Goal: Transaction & Acquisition: Register for event/course

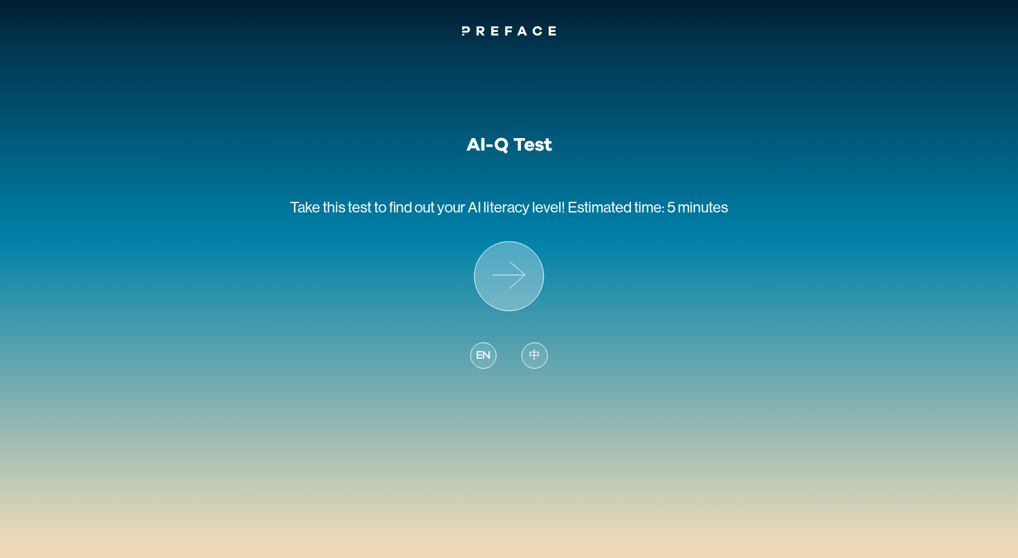
click at [520, 265] on icon at bounding box center [509, 276] width 69 height 69
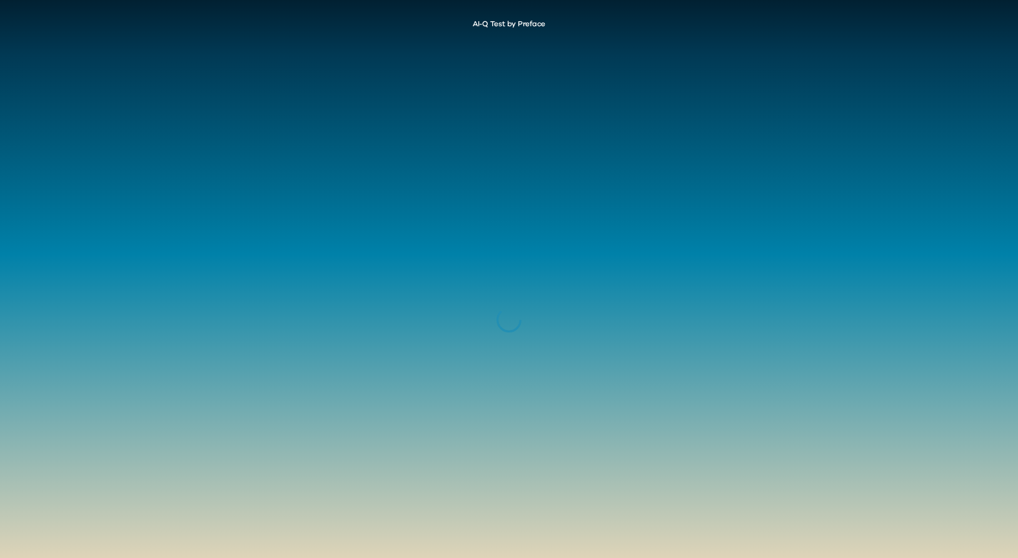
scroll to position [5, 0]
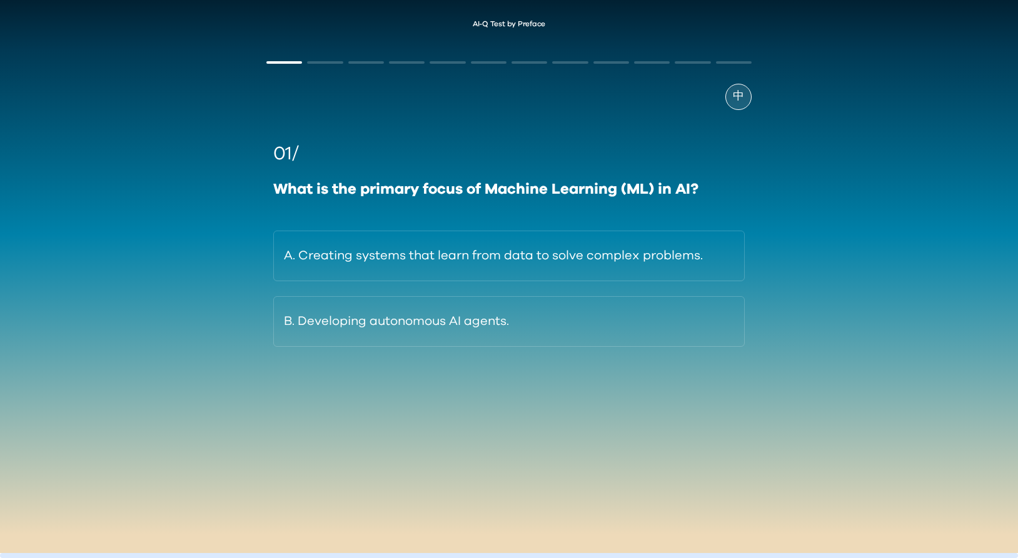
click at [736, 83] on div "中 01/ What is the primary focus of Machine Learning (ML) in AI? A. Creating sys…" at bounding box center [509, 251] width 509 height 420
click at [738, 96] on span "中" at bounding box center [738, 96] width 11 height 17
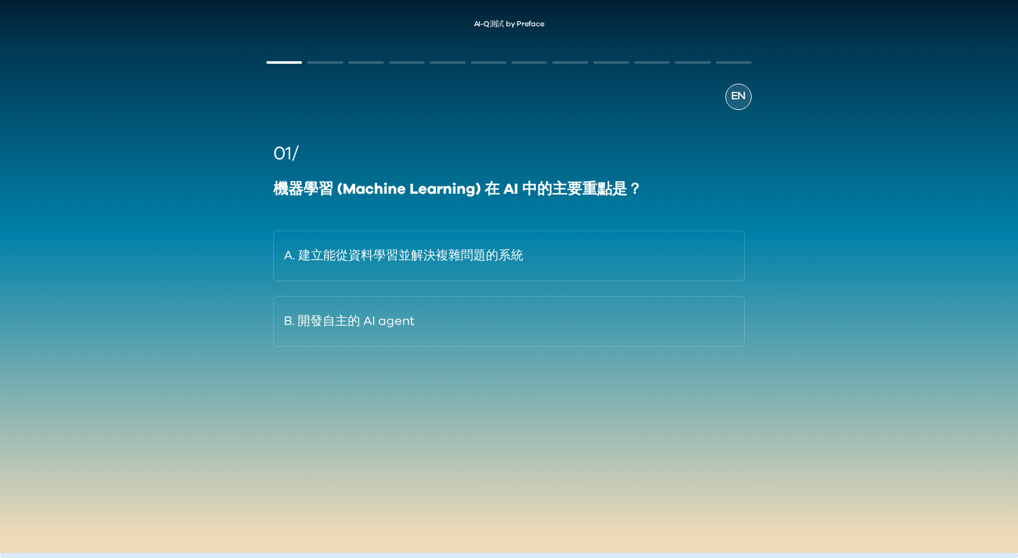
click at [730, 100] on div "EN" at bounding box center [738, 97] width 26 height 26
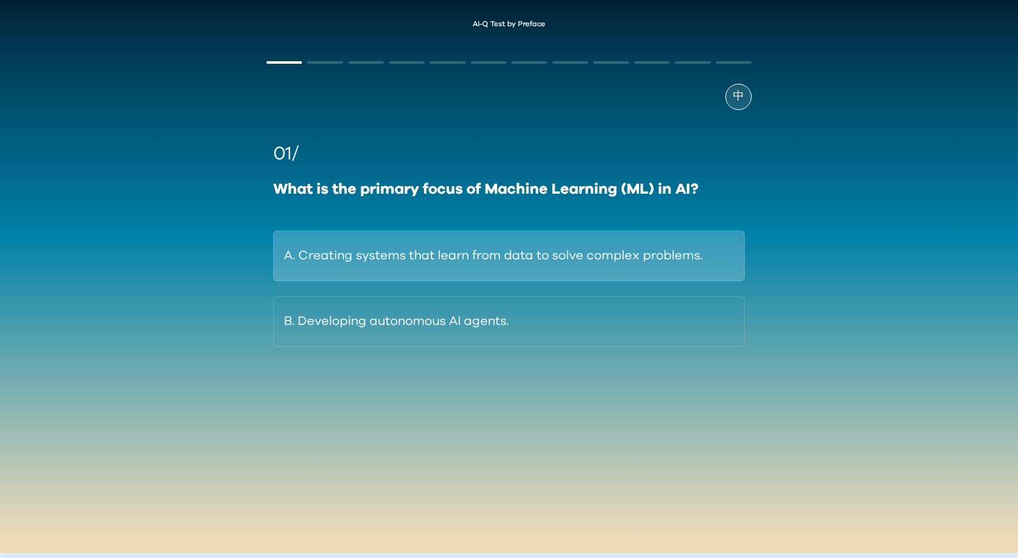
click at [672, 245] on button "A. Creating systems that learn from data to solve complex problems." at bounding box center [508, 256] width 471 height 51
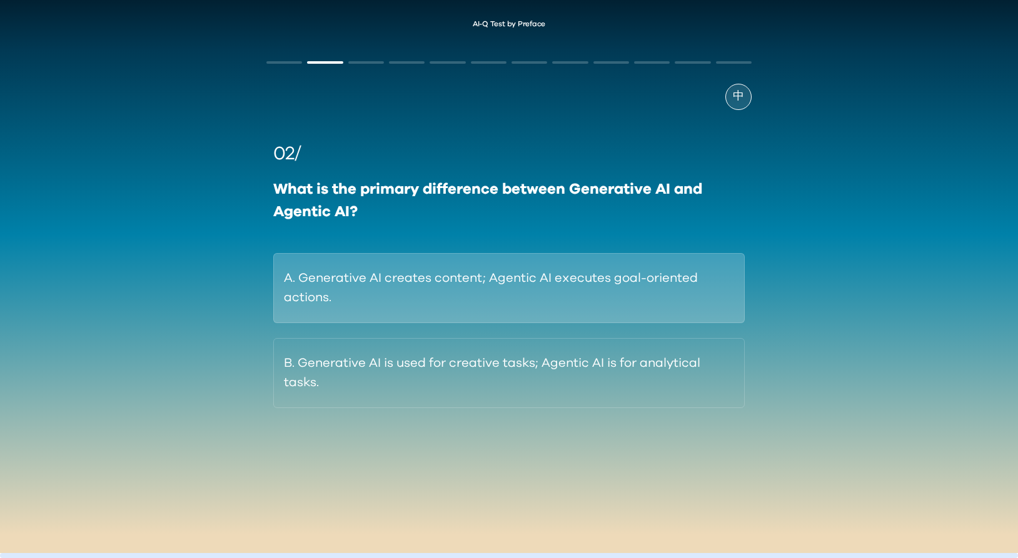
click at [358, 274] on button "A. Generative AI creates content; Agentic AI executes goal-oriented actions." at bounding box center [508, 288] width 471 height 70
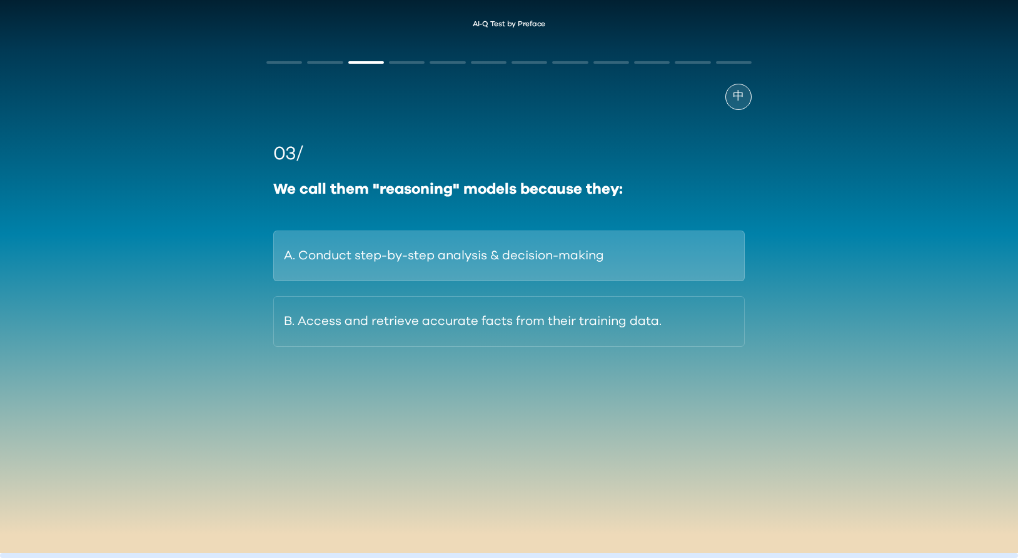
click at [397, 243] on button "A. Conduct step-by-step analysis & decision-making" at bounding box center [508, 256] width 471 height 51
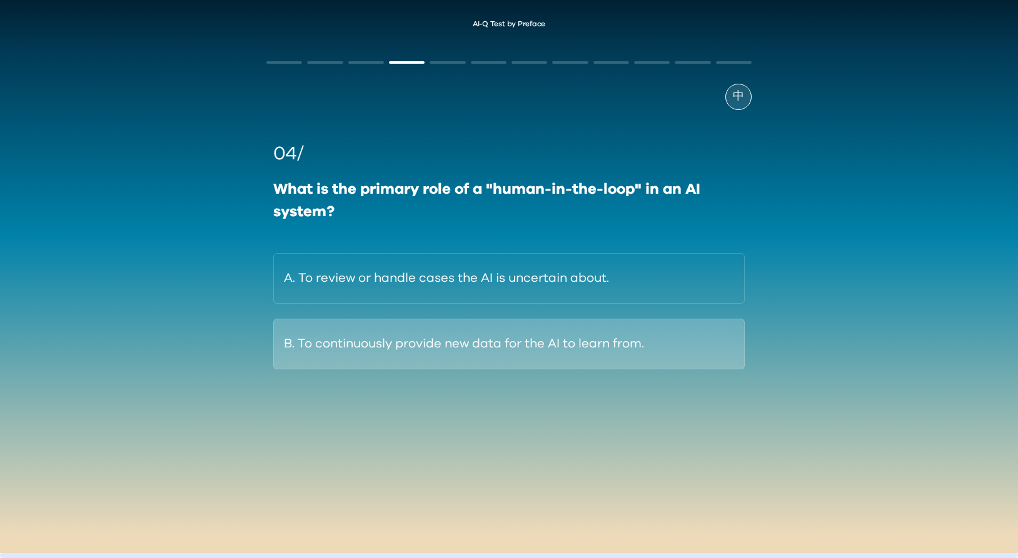
click at [381, 350] on button "B. To continuously provide new data for the AI to learn from." at bounding box center [508, 344] width 471 height 51
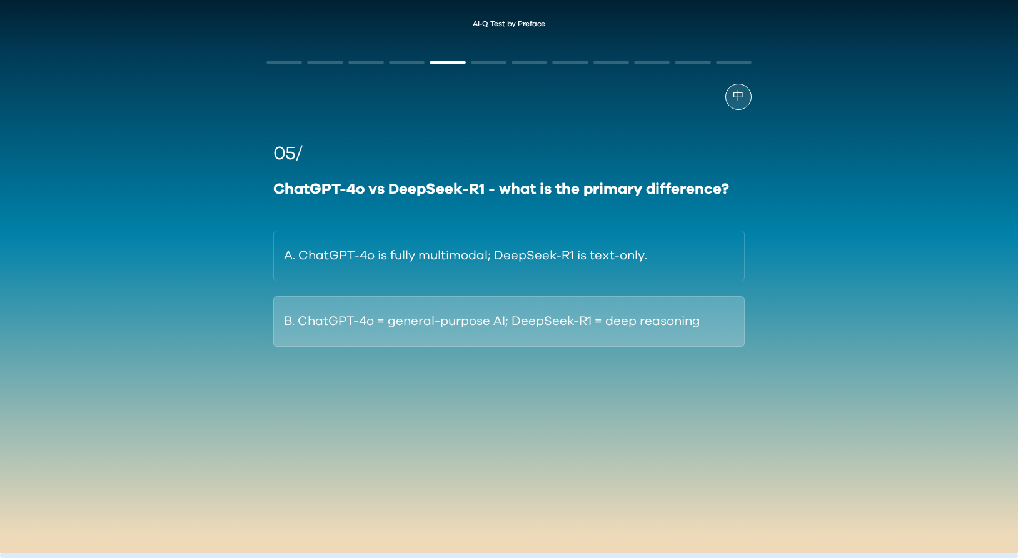
click at [385, 315] on button "B. ChatGPT-4o = general-purpose AI; DeepSeek-R1 = deep reasoning" at bounding box center [508, 321] width 471 height 51
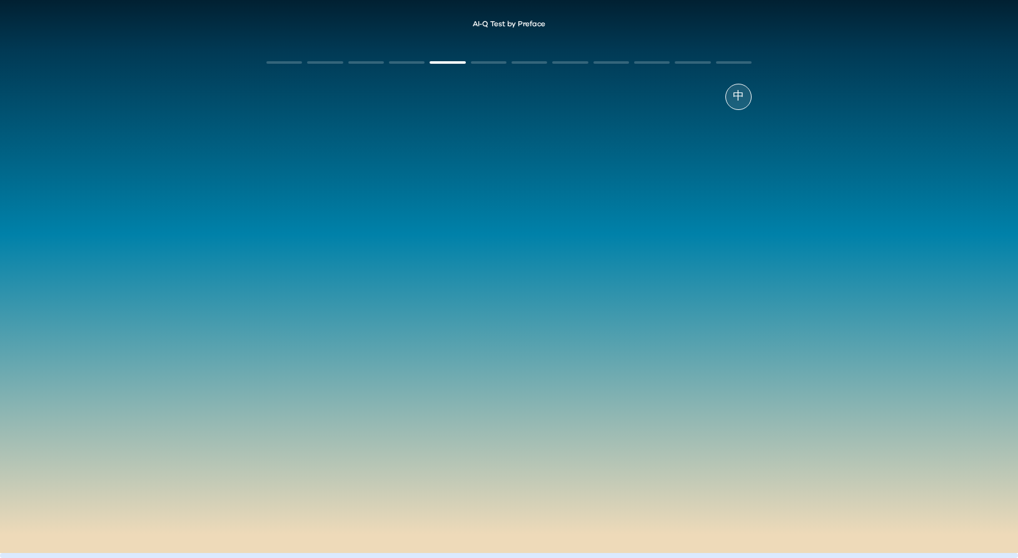
click at [220, 393] on div "AI-Q Test by Preface 中 05/ ChatGPT-4o vs DeepSeek-R1 - what is the primary diff…" at bounding box center [509, 234] width 1018 height 453
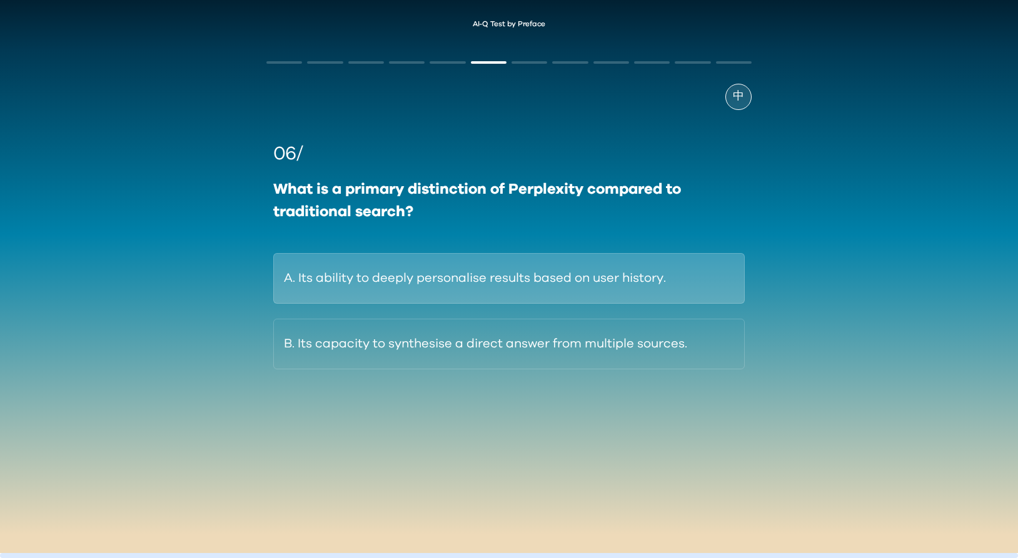
click at [433, 273] on button "A. Its ability to deeply personalise results based on user history." at bounding box center [508, 278] width 471 height 51
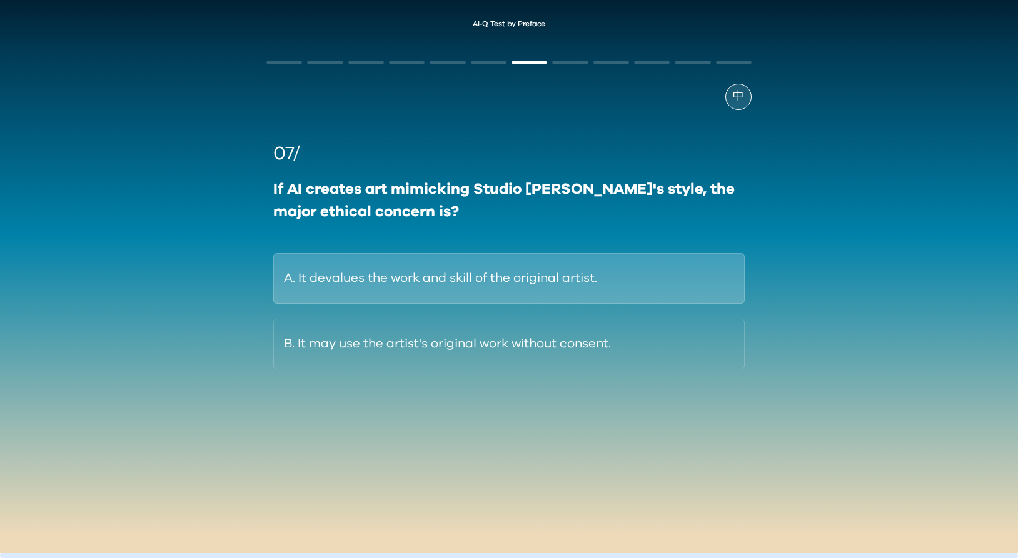
click at [375, 288] on button "A. It devalues the work and skill of the original artist." at bounding box center [508, 278] width 471 height 51
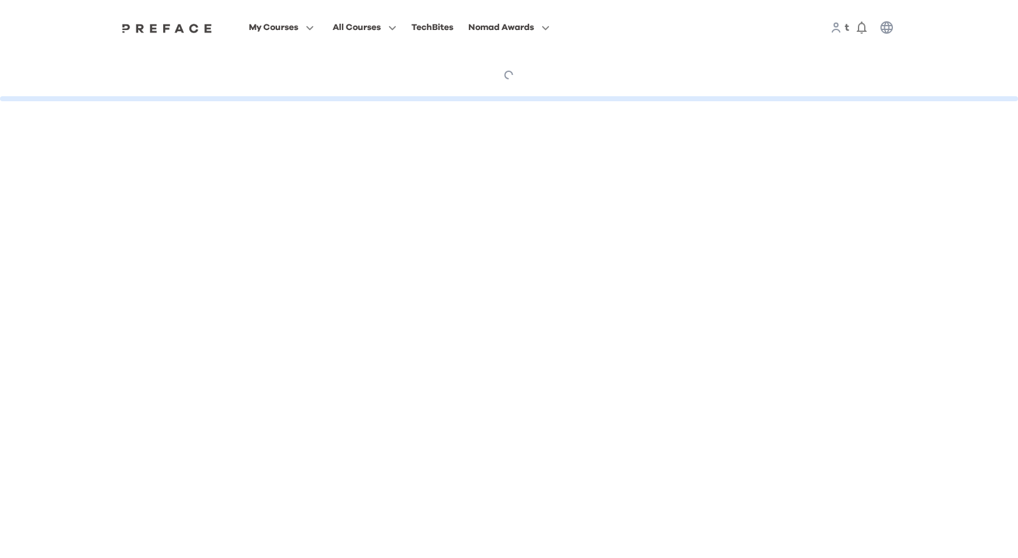
click at [495, 77] on div at bounding box center [509, 75] width 782 height 11
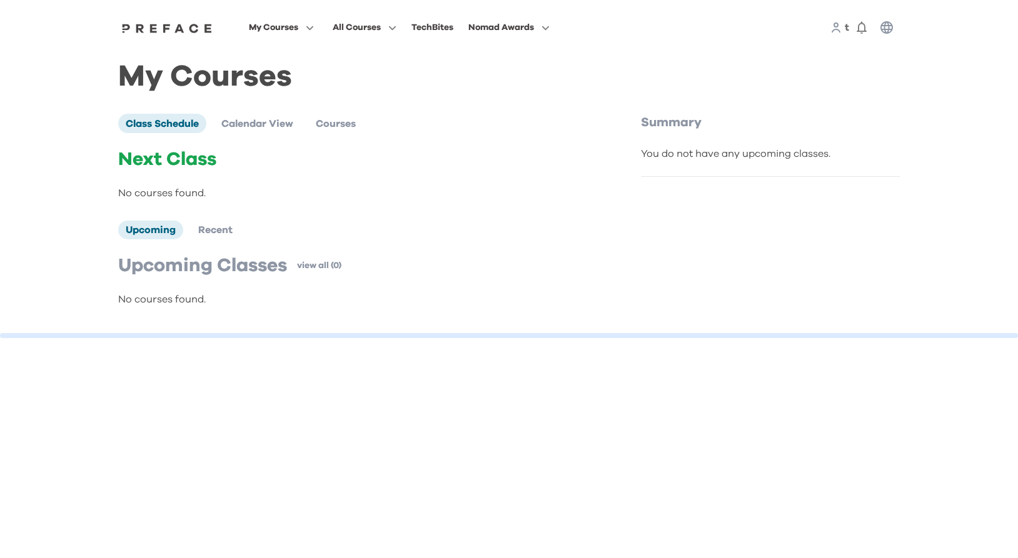
click at [835, 28] on icon at bounding box center [835, 27] width 11 height 11
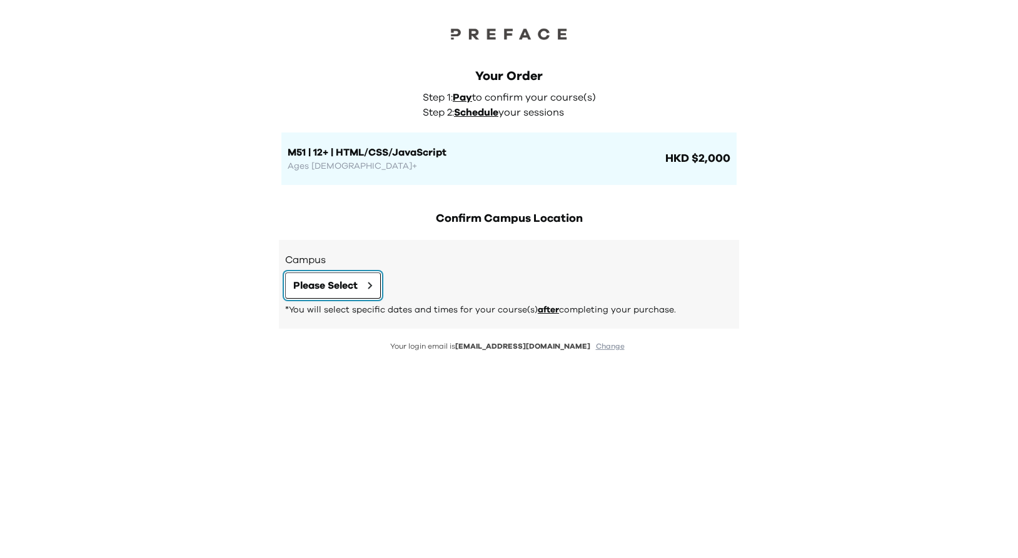
click at [357, 275] on button "Please Select" at bounding box center [333, 286] width 96 height 26
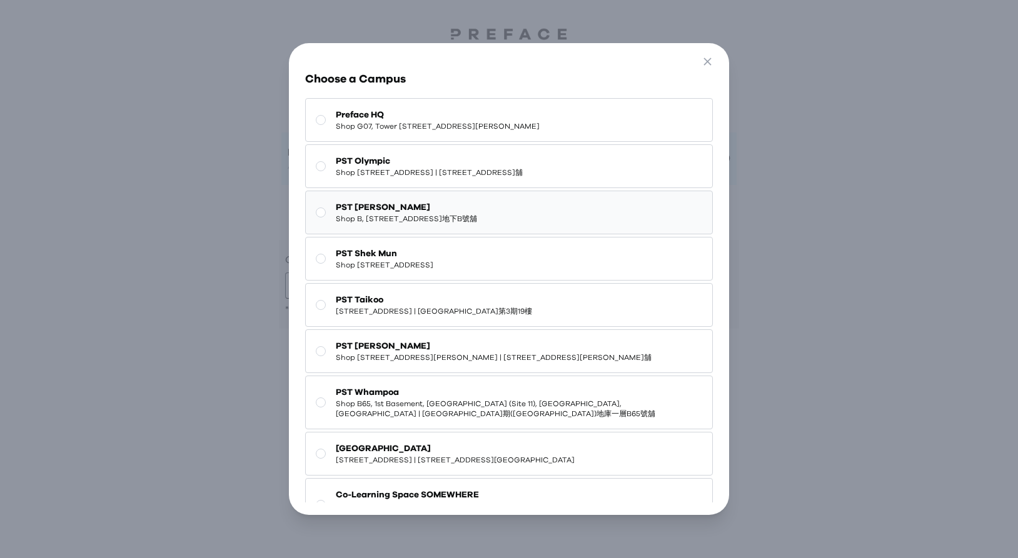
click at [379, 224] on span "Shop B, [STREET_ADDRESS]地下B號舖" at bounding box center [406, 219] width 141 height 10
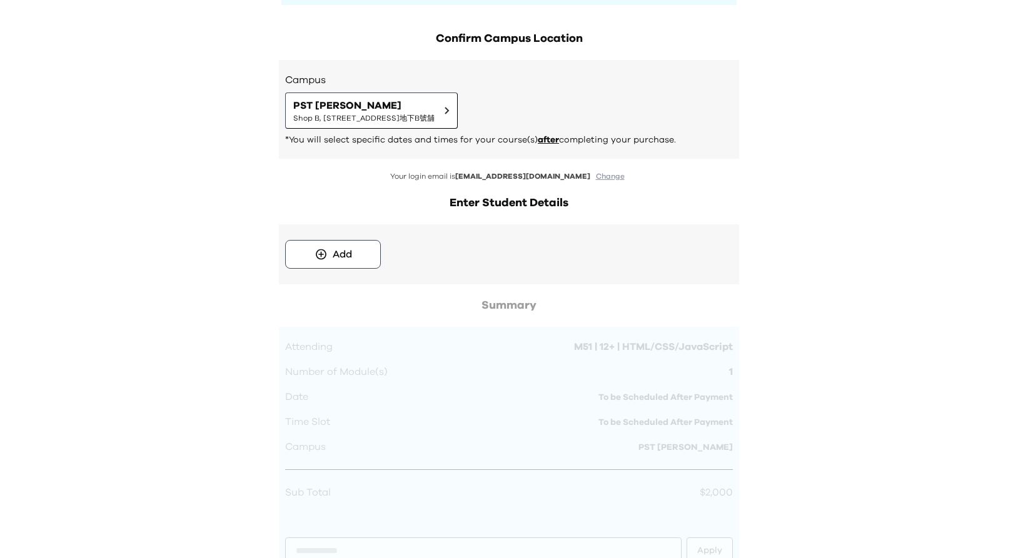
scroll to position [183, 0]
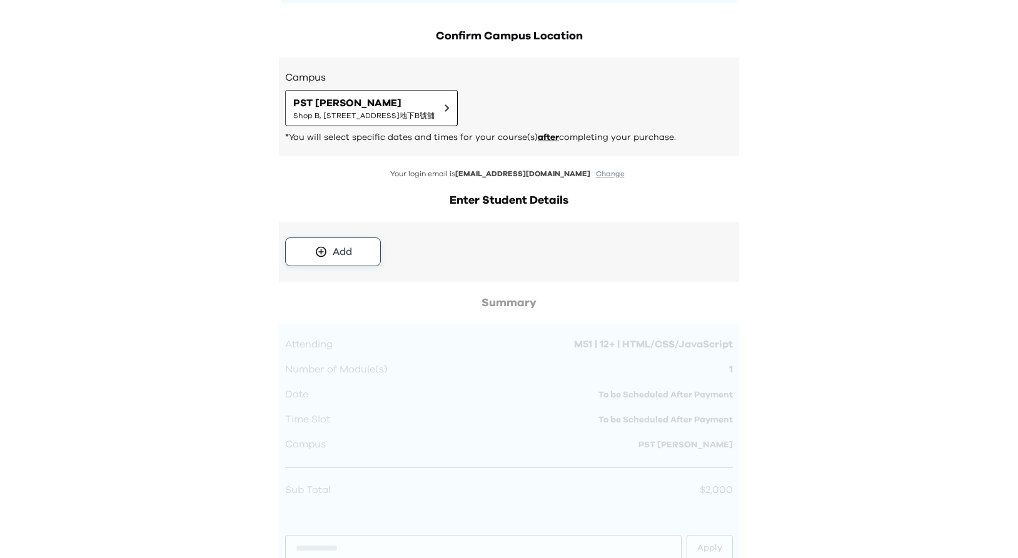
click at [315, 249] on icon at bounding box center [321, 252] width 13 height 13
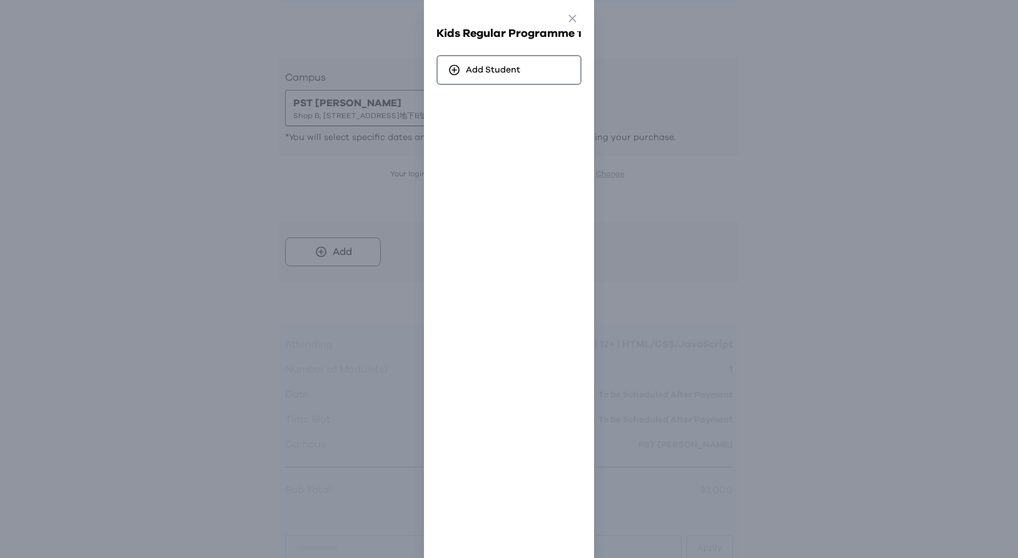
click at [211, 260] on div "Go Back Close Kids Regular Programme 1 Add Student" at bounding box center [509, 279] width 1018 height 558
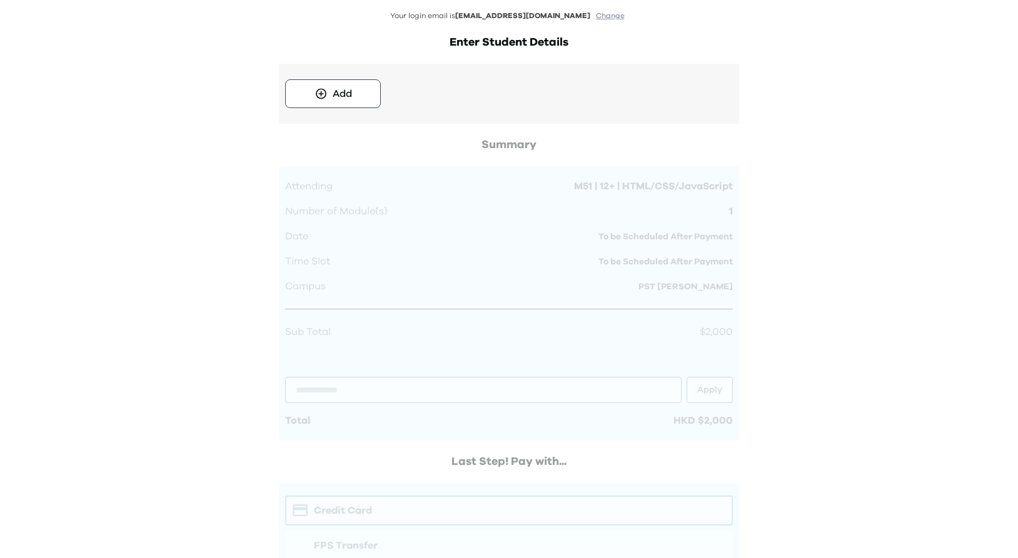
scroll to position [368, 0]
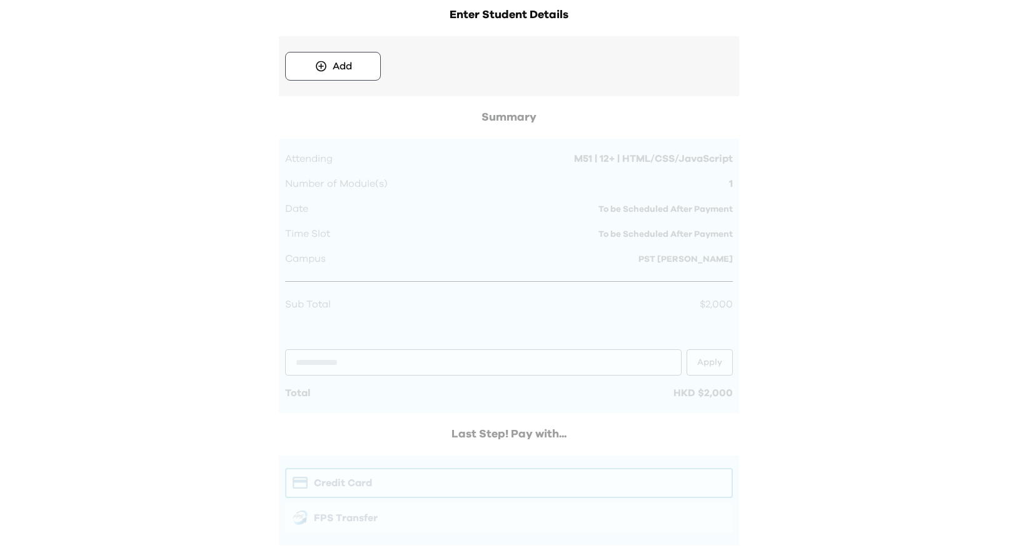
click at [550, 236] on div at bounding box center [509, 407] width 460 height 596
click at [411, 238] on div at bounding box center [509, 407] width 460 height 596
click at [321, 68] on icon at bounding box center [321, 71] width 11 height 11
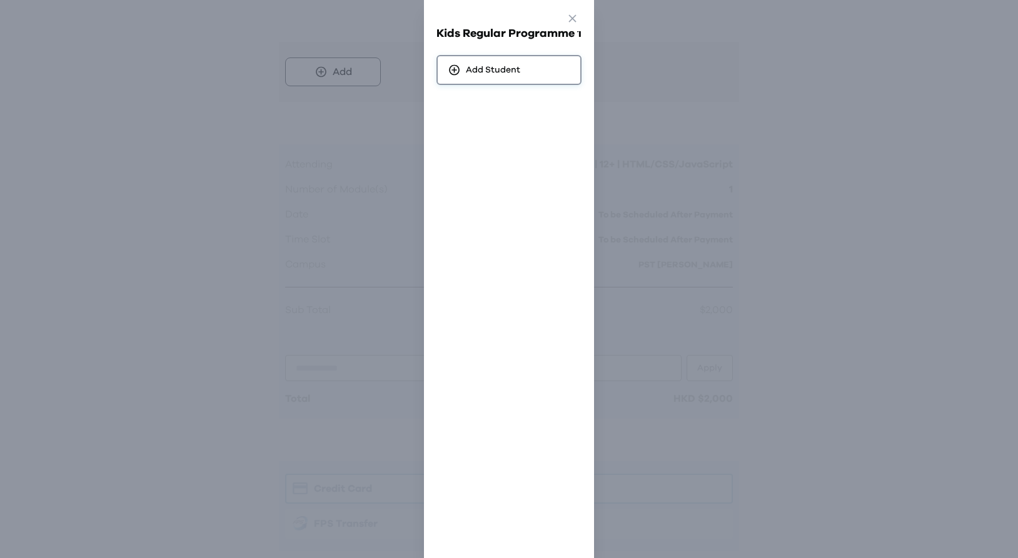
click at [520, 72] on div "Add Student" at bounding box center [508, 70] width 145 height 30
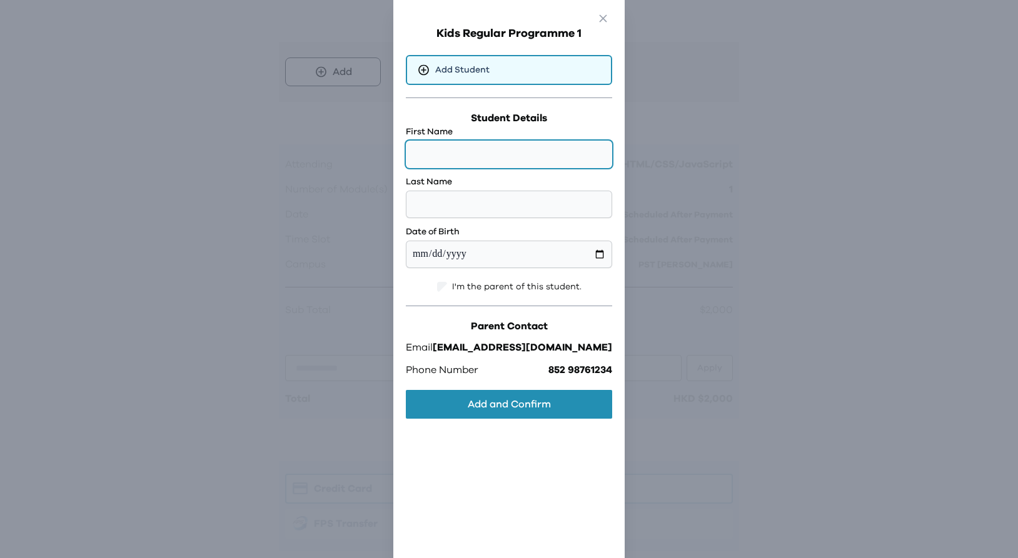
click at [505, 156] on input "text" at bounding box center [509, 155] width 206 height 28
type input "**"
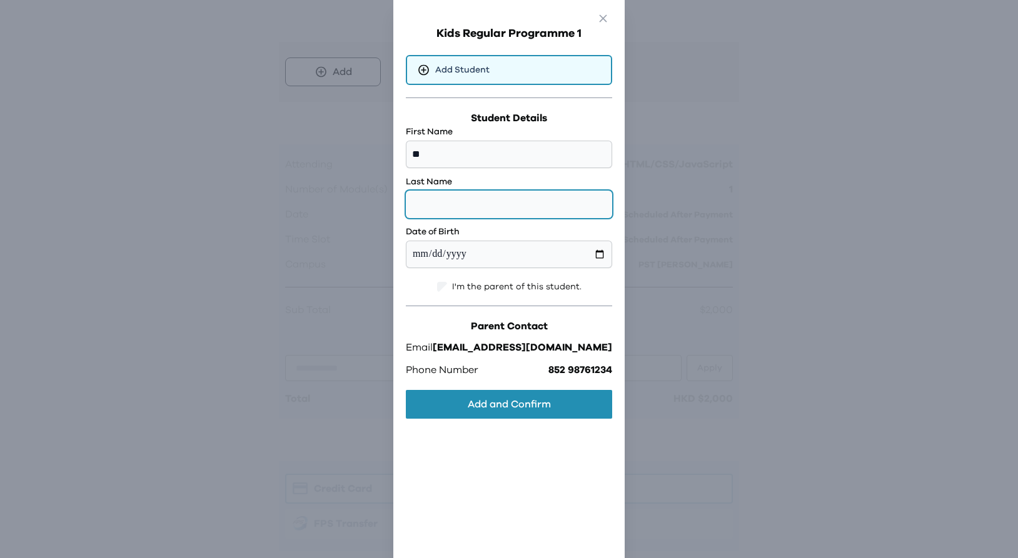
click at [457, 195] on input "text" at bounding box center [509, 205] width 206 height 28
type input "**"
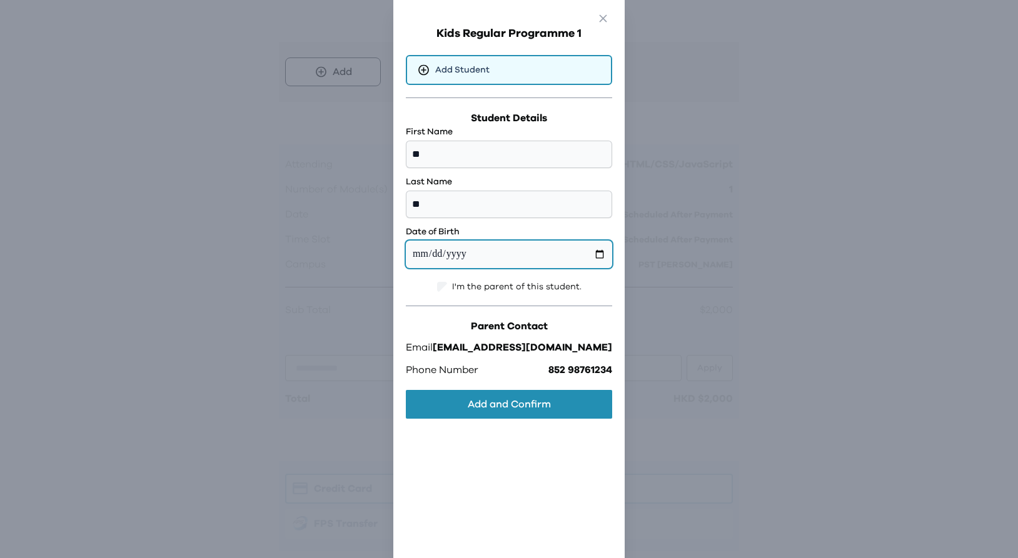
click at [503, 248] on input "date" at bounding box center [509, 255] width 206 height 28
click at [567, 256] on input "date" at bounding box center [509, 255] width 206 height 28
type input "**********"
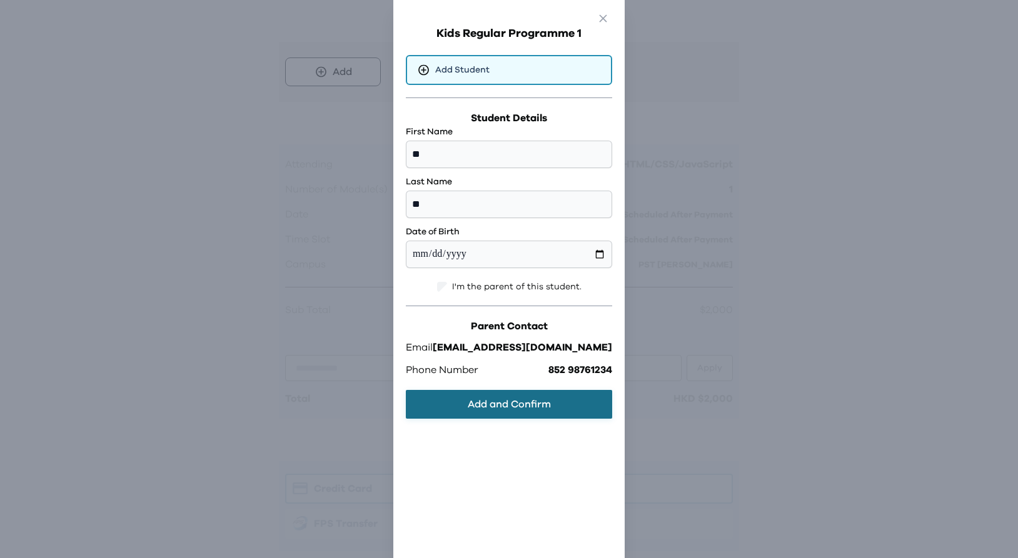
click at [543, 403] on button "Add and Confirm" at bounding box center [509, 404] width 206 height 29
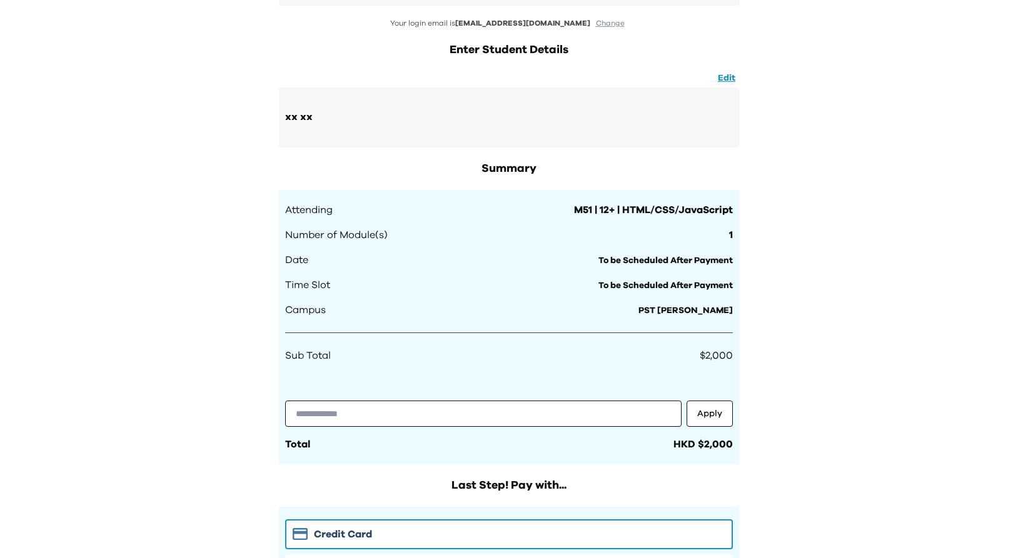
scroll to position [389, 0]
